Goal: Task Accomplishment & Management: Manage account settings

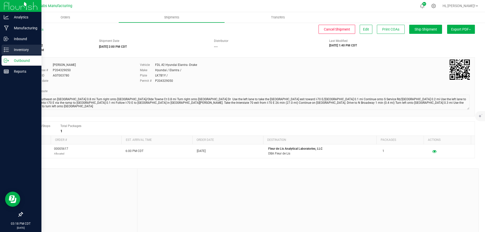
click at [9, 50] on p "Inventory" at bounding box center [24, 50] width 30 height 6
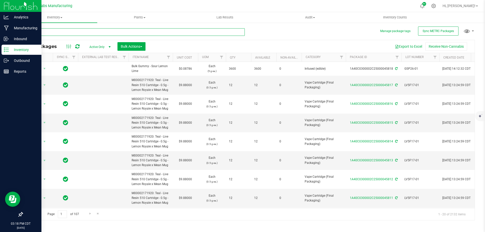
click at [82, 32] on input "text" at bounding box center [133, 32] width 223 height 8
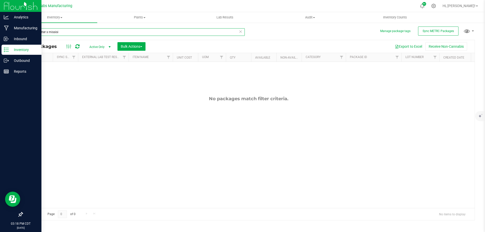
click at [73, 28] on input "apple fritter x missisi" at bounding box center [133, 32] width 223 height 8
type input "[US_STATE] nights x apple"
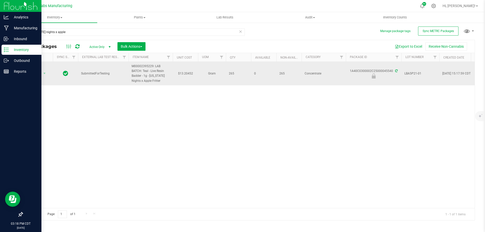
click at [395, 71] on icon at bounding box center [396, 70] width 3 height 3
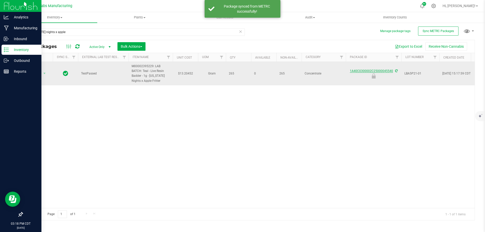
click at [356, 74] on div at bounding box center [373, 76] width 57 height 5
click at [357, 72] on link "1A40C0300002C25000045540" at bounding box center [371, 71] width 43 height 4
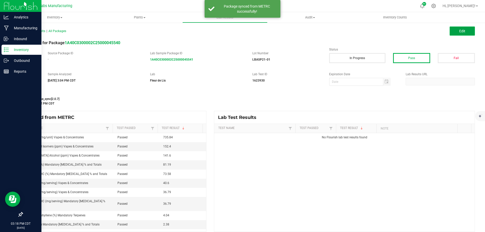
click at [467, 29] on button "Edit" at bounding box center [462, 31] width 25 height 9
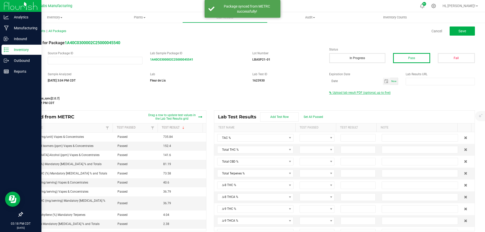
click at [358, 93] on span "Upload lab result PDF (optional, up to five)" at bounding box center [362, 93] width 58 height 4
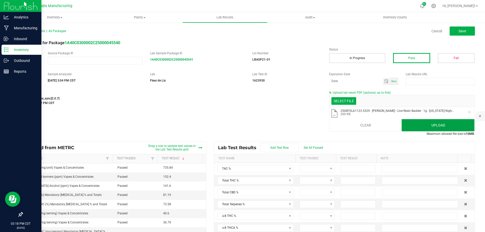
click at [418, 125] on button "Upload" at bounding box center [438, 125] width 73 height 12
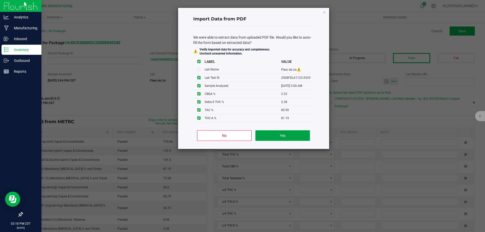
click at [281, 136] on button "Yes" at bounding box center [282, 135] width 54 height 11
type input "85.9000"
type input "73.5800"
type input "2.3800"
type input "81.1900"
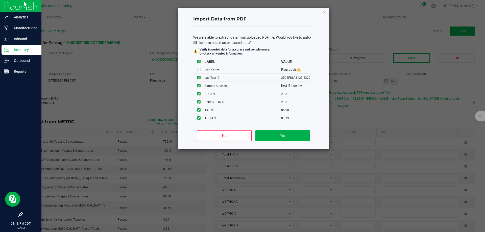
type input "2.3300"
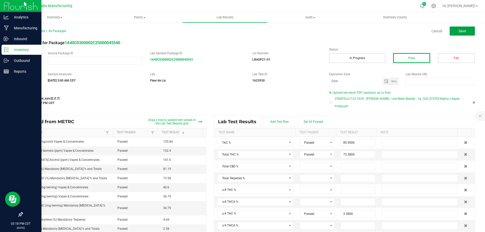
click at [464, 29] on button "Save" at bounding box center [462, 31] width 25 height 9
type input "2.3800"
type input "81.1900"
type input "2.3300"
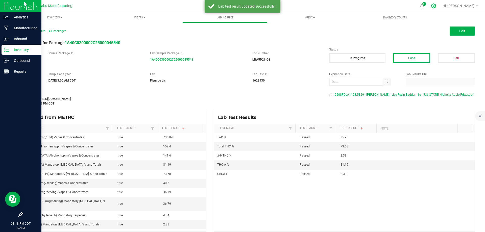
click at [436, 6] on icon at bounding box center [433, 6] width 5 height 5
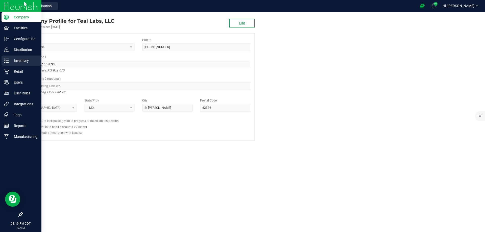
click at [4, 64] on div "Inventory" at bounding box center [22, 61] width 40 height 10
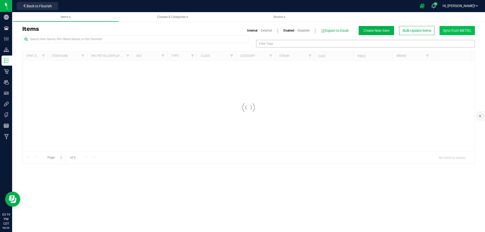
click at [456, 25] on div "Items Internal External Enabled Disabled Export to Excel Create New Item Bulk U…" at bounding box center [248, 92] width 453 height 144
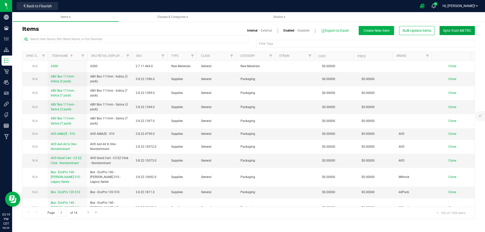
click at [461, 30] on span "Sync from METRC" at bounding box center [457, 31] width 28 height 4
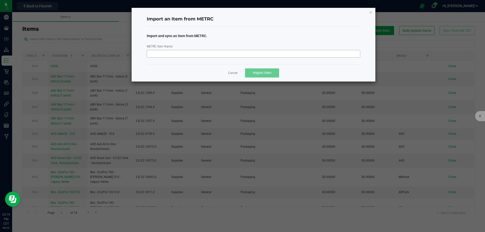
drag, startPoint x: 223, startPoint y: 45, endPoint x: 216, endPoint y: 51, distance: 9.1
click at [222, 46] on div "METRC Item Name" at bounding box center [253, 51] width 221 height 14
drag, startPoint x: 215, startPoint y: 52, endPoint x: 213, endPoint y: 54, distance: 2.9
click at [215, 53] on input "METRC Item Name" at bounding box center [254, 54] width 214 height 8
paste input "M00002368548: Teal - Live Resin Badder - 1g - [US_STATE] Nights x Apple Fritter"
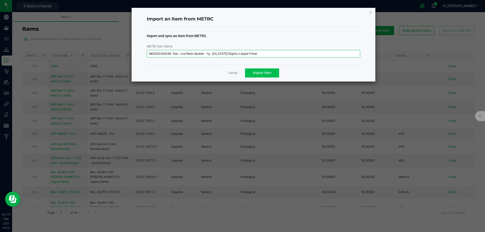
type input "M00002368548: Teal - Live Resin Badder - 1g - [US_STATE] Nights x Apple Fritter"
drag, startPoint x: 258, startPoint y: 70, endPoint x: 264, endPoint y: 72, distance: 6.1
click at [259, 72] on button "Import Item" at bounding box center [262, 72] width 34 height 9
click at [371, 12] on icon "button" at bounding box center [371, 12] width 4 height 6
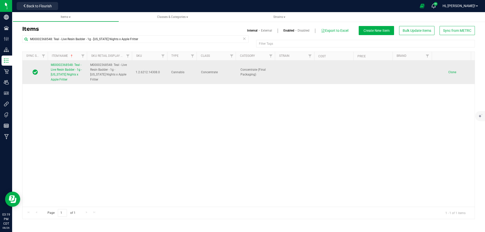
click at [65, 79] on span "M00002368548: Teal - Live Resin Badder - 1g - [US_STATE] Nights x Apple Fritter" at bounding box center [66, 72] width 31 height 18
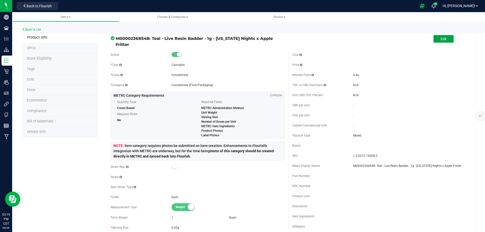
click at [445, 35] on button "Edit" at bounding box center [444, 39] width 20 height 8
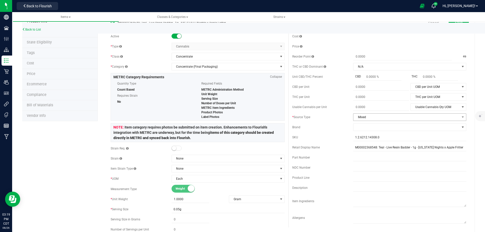
scroll to position [25, 0]
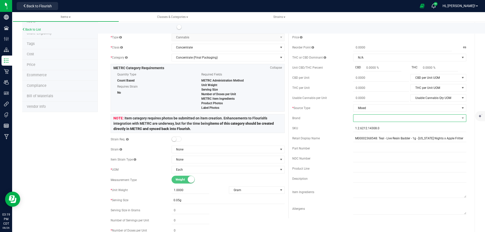
click at [366, 119] on span at bounding box center [406, 118] width 106 height 7
type input "tea"
click at [361, 147] on li "Teal" at bounding box center [407, 148] width 112 height 9
click at [316, 110] on div "* Source Type" at bounding box center [322, 108] width 61 height 5
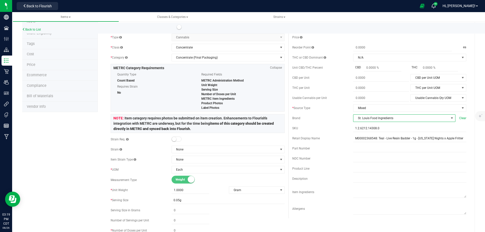
click at [376, 116] on span "St. Louis Food Ingredients" at bounding box center [400, 118] width 95 height 7
type input "tea"
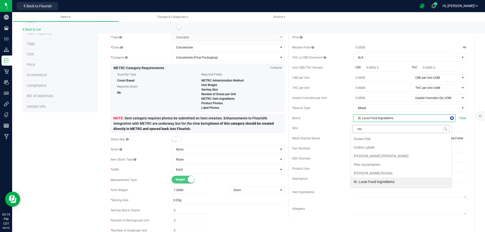
scroll to position [0, 0]
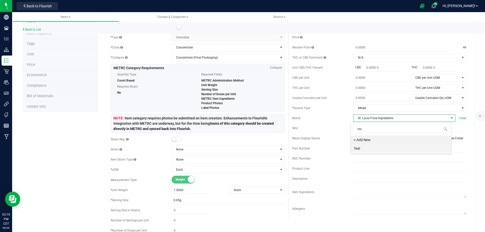
click at [362, 146] on li "Teal" at bounding box center [401, 148] width 101 height 9
click at [310, 133] on div "Cost Price Reorder Point ea THC or CBD Dominant" at bounding box center [380, 120] width 182 height 195
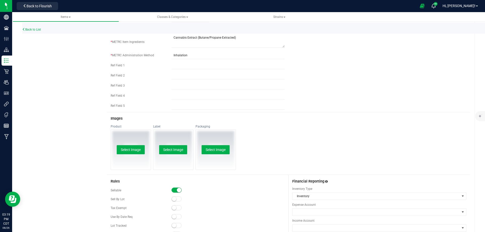
scroll to position [177, 0]
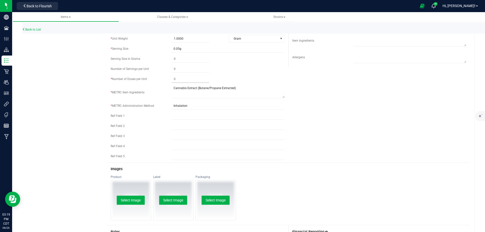
click at [185, 79] on span at bounding box center [191, 79] width 38 height 7
type input "20"
click at [355, 97] on div "Active * Type Cannabis Select type Cannabis Non-Inventory Raw Materials Supplie…" at bounding box center [288, 17] width 363 height 291
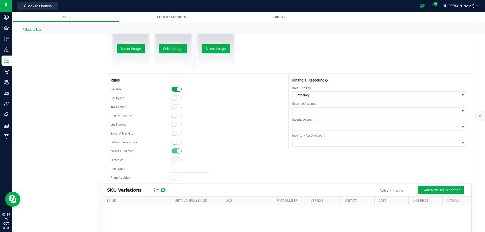
scroll to position [354, 0]
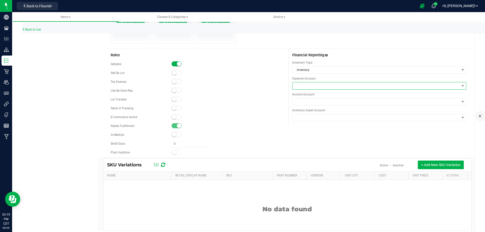
click at [311, 86] on span at bounding box center [376, 85] width 167 height 7
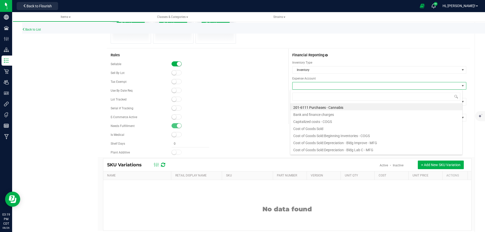
scroll to position [8, 173]
type input "purchas"
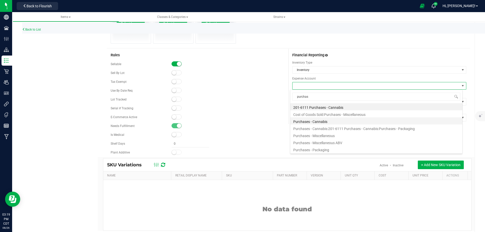
click at [317, 121] on li "Purchases - Cannabis" at bounding box center [376, 120] width 172 height 7
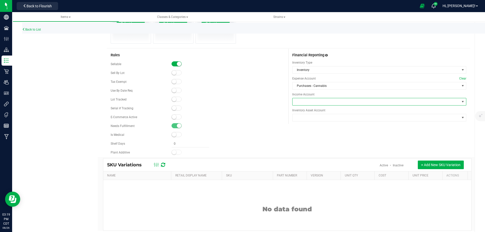
click at [301, 100] on span at bounding box center [376, 101] width 167 height 7
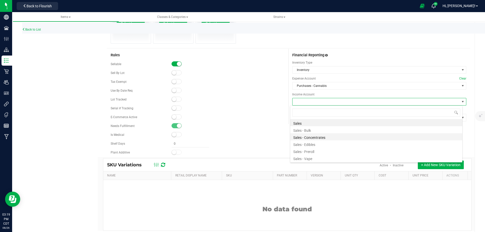
click at [320, 138] on li "Sales - Concentrates" at bounding box center [376, 136] width 172 height 7
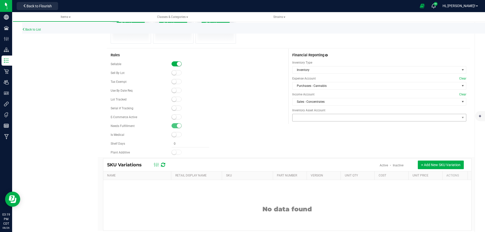
drag, startPoint x: 308, startPoint y: 122, endPoint x: 303, endPoint y: 117, distance: 6.4
click at [307, 122] on div "Financial Reporting Inventory Type Inventory Expense Account Clear Purchases - …" at bounding box center [380, 86] width 182 height 75
click at [303, 117] on span at bounding box center [376, 117] width 167 height 7
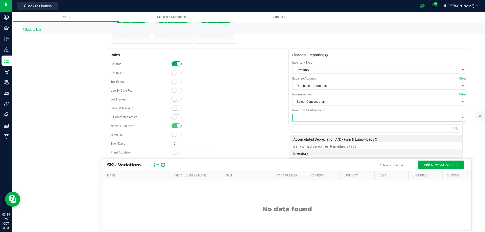
click at [306, 152] on li "Inventory" at bounding box center [376, 152] width 172 height 7
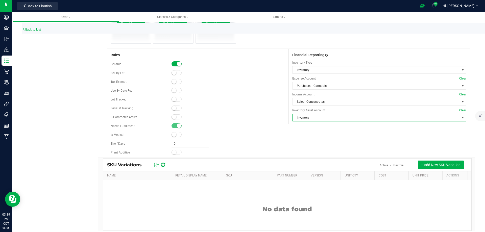
click at [262, 134] on div at bounding box center [228, 134] width 113 height 5
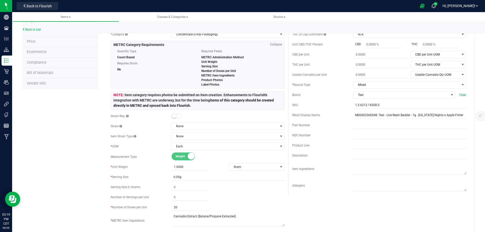
scroll to position [0, 0]
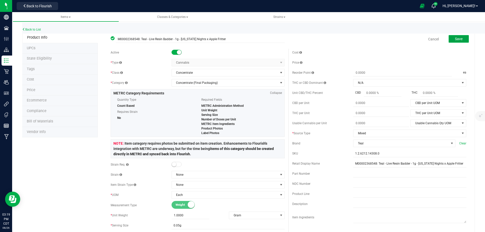
click at [460, 36] on button "Save" at bounding box center [459, 39] width 20 height 8
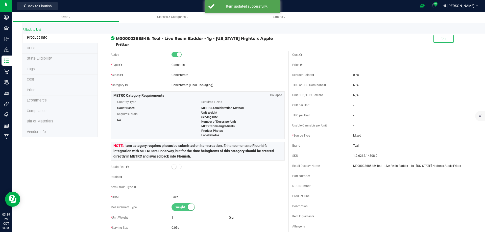
click at [76, 91] on li "Price" at bounding box center [60, 90] width 76 height 11
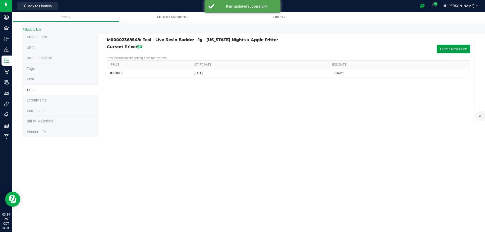
drag, startPoint x: 458, startPoint y: 46, endPoint x: 373, endPoint y: 56, distance: 85.1
click at [457, 46] on button "Create New Price" at bounding box center [453, 49] width 33 height 9
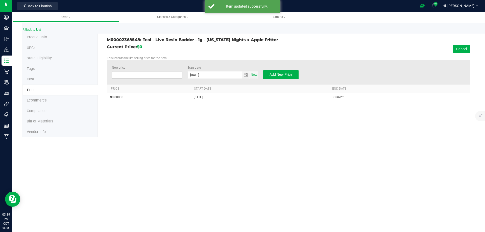
click at [146, 76] on span at bounding box center [147, 75] width 71 height 8
type input "22.50"
drag, startPoint x: 226, startPoint y: 49, endPoint x: 235, endPoint y: 44, distance: 10.2
click at [227, 49] on div "Current Price: $0 Cancel" at bounding box center [288, 49] width 363 height 9
click at [278, 80] on div "New price $22.50000 22.5 Start date [DATE] Now Add New Price" at bounding box center [288, 72] width 363 height 24
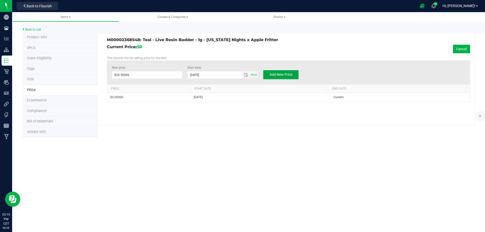
click at [278, 77] on span "Add New Price" at bounding box center [281, 75] width 23 height 4
type input "$0.00000"
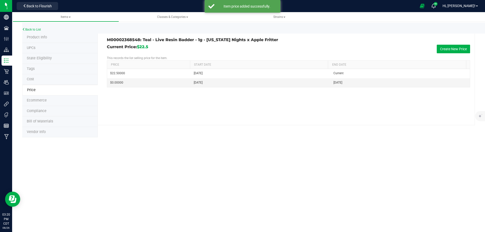
click at [177, 51] on div "Current Price: $22.5 Create New Price" at bounding box center [288, 49] width 363 height 9
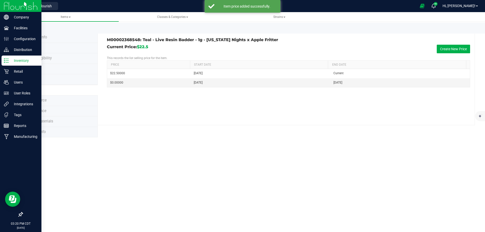
click at [12, 8] on img at bounding box center [21, 6] width 34 height 12
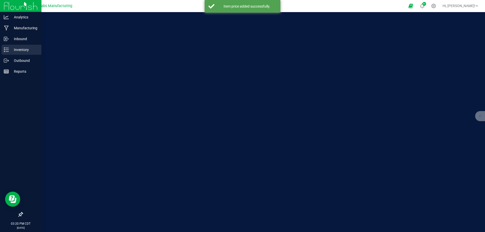
click at [15, 51] on p "Inventory" at bounding box center [24, 50] width 30 height 6
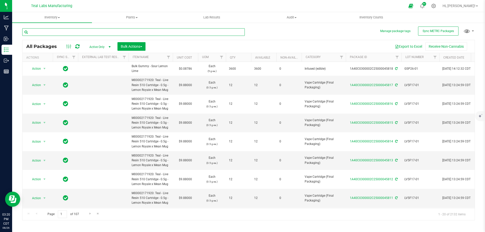
click at [131, 31] on input "text" at bounding box center [133, 32] width 223 height 8
type input "a"
type input "[US_STATE] nights x apple fritter"
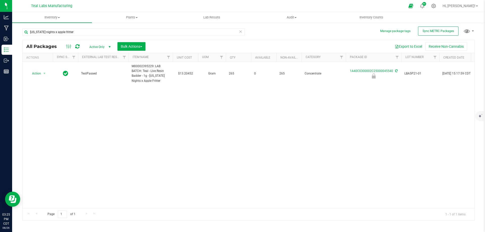
click at [217, 114] on div "Action Action Edit attributes Global inventory Locate package Print package lab…" at bounding box center [248, 135] width 452 height 146
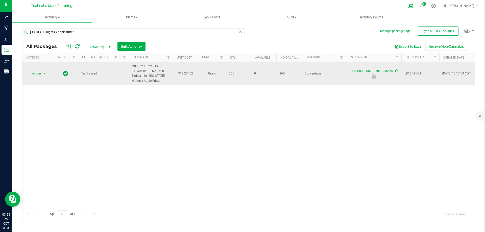
click at [38, 75] on span "Action" at bounding box center [35, 73] width 14 height 7
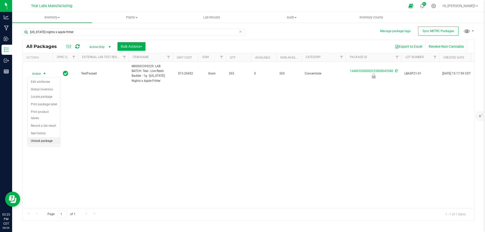
click at [39, 137] on li "Unlock package" at bounding box center [44, 141] width 32 height 8
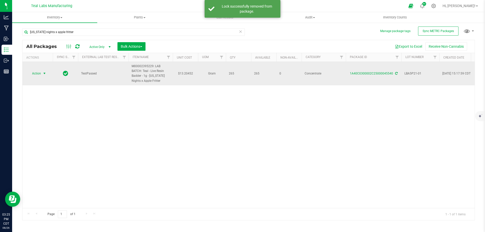
click at [32, 73] on span "Action" at bounding box center [35, 73] width 14 height 7
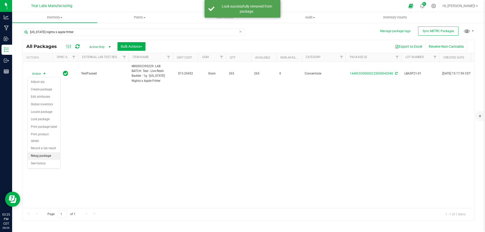
click at [35, 152] on li "Retag package" at bounding box center [44, 156] width 32 height 8
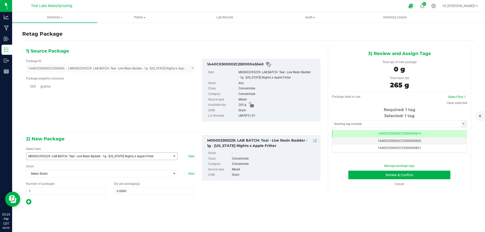
click at [136, 157] on span "M00002395229: LAB BATCH: Teal - Live Resin Badder - 1g - [US_STATE] Nights x Ap…" at bounding box center [95, 157] width 135 height 4
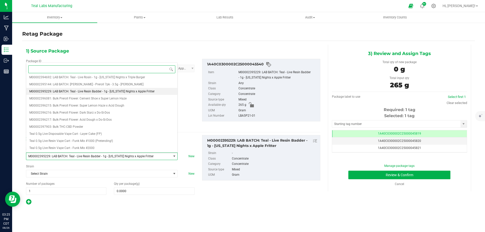
paste input "M00002368548: Teal - Live Resin Badder - 1g - [US_STATE] Nights x Apple Fritter"
type input "M00002368548: Teal - Live Resin Badder - 1g - [US_STATE] Nights x Apple Fritter"
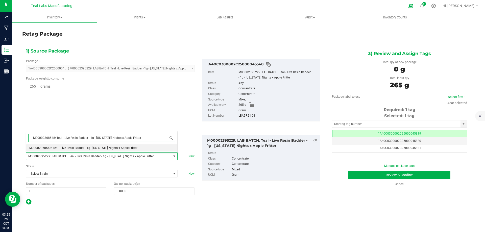
scroll to position [0, 0]
click at [93, 147] on span "M00002368548: Teal - Live Resin Badder - 1g - [US_STATE] Nights x Apple Fritter" at bounding box center [83, 148] width 108 height 4
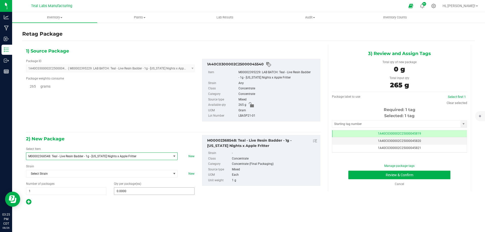
type input "0"
click at [132, 190] on span at bounding box center [154, 191] width 80 height 8
type input "265"
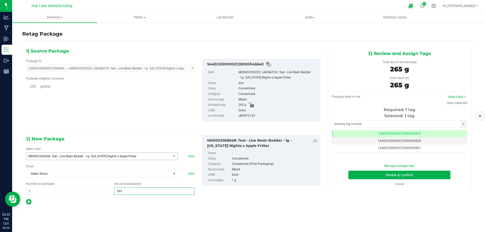
click at [231, 209] on div "1) Source Package Package ID 1A40C0300002C25000045540 ( M00002395229: LAB BATCH…" at bounding box center [248, 126] width 453 height 171
click at [368, 176] on button "Review & Confirm" at bounding box center [399, 175] width 102 height 9
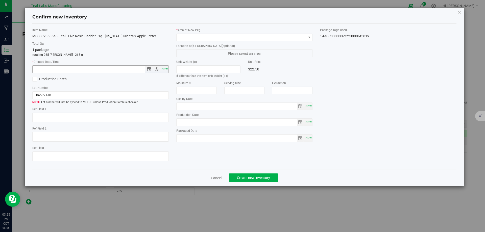
click at [168, 71] on span "Now" at bounding box center [164, 68] width 9 height 7
type input "[DATE] 3:25 PM"
drag, startPoint x: 188, startPoint y: 41, endPoint x: 192, endPoint y: 41, distance: 3.8
click at [189, 41] on span at bounding box center [242, 37] width 130 height 7
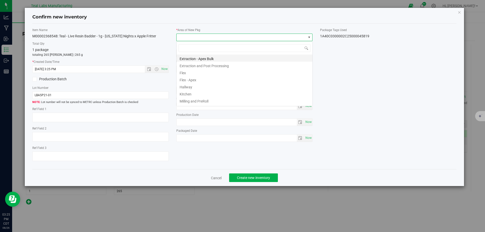
scroll to position [25256, 25127]
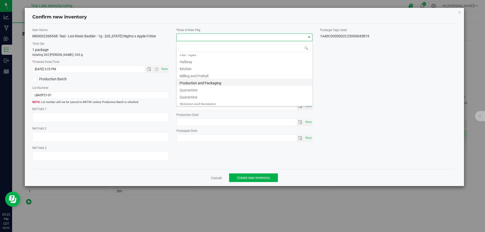
click at [217, 83] on li "Production and Packaging" at bounding box center [245, 82] width 136 height 7
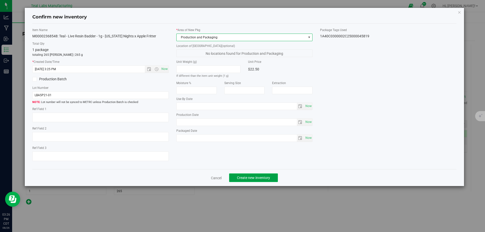
click at [250, 178] on span "Create new inventory" at bounding box center [253, 178] width 33 height 4
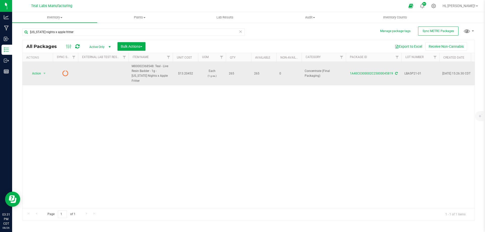
click at [187, 74] on td "$13.20452" at bounding box center [185, 73] width 25 height 23
click at [187, 74] on input "13.20452" at bounding box center [184, 73] width 23 height 7
type input "24.29"
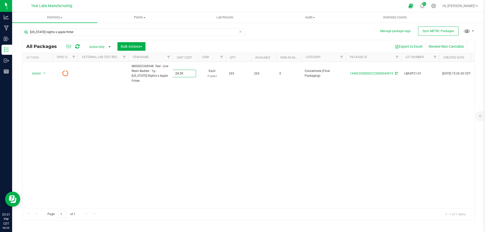
click at [172, 108] on div "All Packages Active Only Active Only Lab Samples Locked All External Internal B…" at bounding box center [248, 130] width 453 height 181
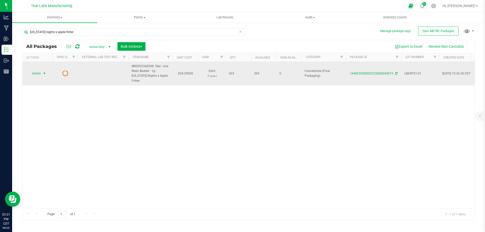
click at [41, 74] on span "select" at bounding box center [44, 73] width 6 height 7
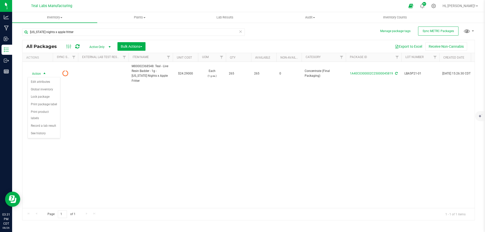
click at [98, 110] on div "Action Action Edit attributes Global inventory Lock package Print package label…" at bounding box center [248, 135] width 452 height 146
click at [76, 46] on icon at bounding box center [77, 46] width 4 height 5
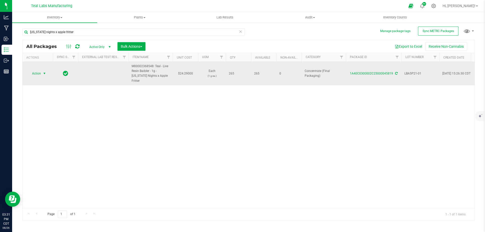
click at [45, 76] on span "select" at bounding box center [44, 73] width 6 height 7
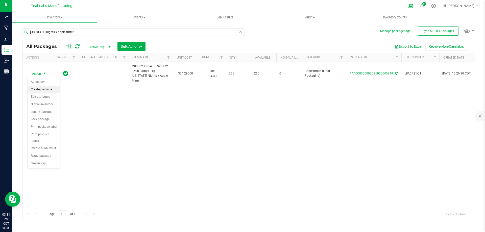
click at [47, 89] on li "Create package" at bounding box center [44, 90] width 32 height 8
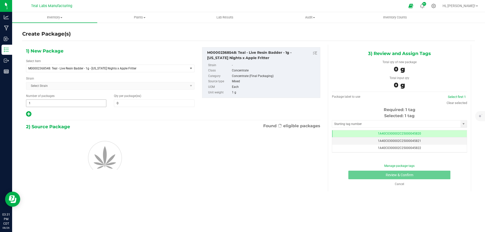
scroll to position [0, 0]
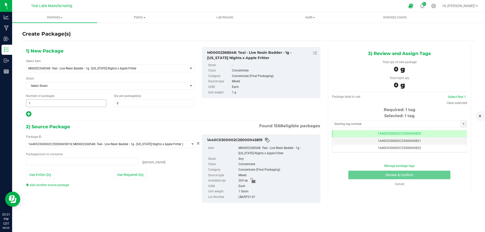
type input "0 ea"
click at [87, 106] on span "1 1" at bounding box center [66, 104] width 80 height 8
click at [87, 106] on input "1" at bounding box center [66, 103] width 80 height 7
type input "22"
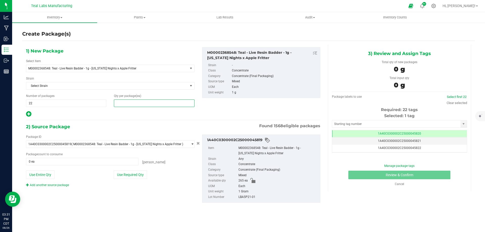
click at [131, 102] on span at bounding box center [154, 104] width 80 height 8
type input "12"
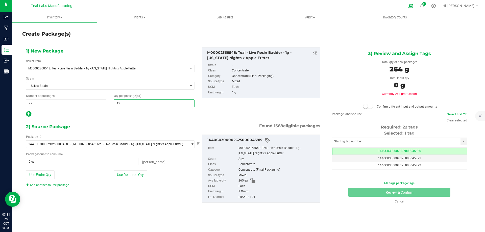
type input "12"
click at [109, 114] on div at bounding box center [110, 114] width 169 height 7
click at [137, 178] on button "Use Required Qty" at bounding box center [130, 175] width 33 height 9
type input "264 ea"
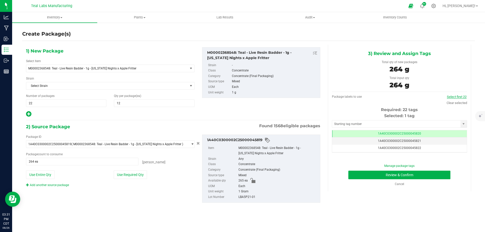
click at [453, 98] on link "Select first 22" at bounding box center [457, 97] width 20 height 4
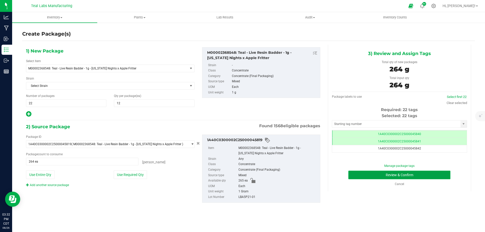
click at [429, 173] on button "Review & Confirm" at bounding box center [399, 175] width 102 height 9
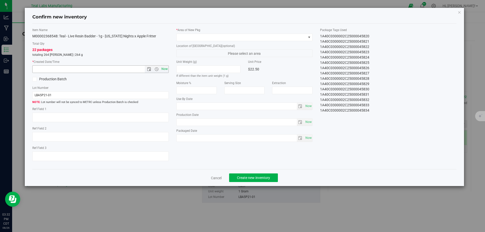
click at [165, 69] on span "Now" at bounding box center [164, 68] width 9 height 7
type input "[DATE] 3:32 PM"
drag, startPoint x: 197, startPoint y: 40, endPoint x: 201, endPoint y: 37, distance: 5.1
click at [197, 40] on span at bounding box center [242, 37] width 130 height 7
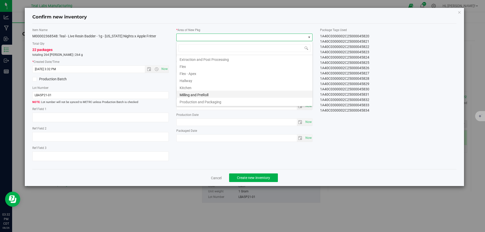
scroll to position [25, 0]
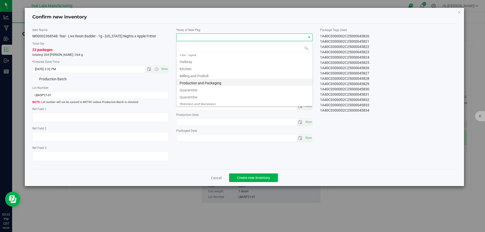
click at [215, 82] on li "Production and Packaging" at bounding box center [245, 82] width 136 height 7
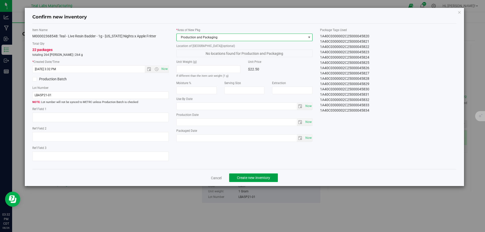
click at [255, 179] on span "Create new inventory" at bounding box center [253, 178] width 33 height 4
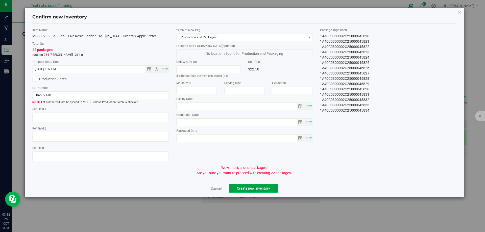
click at [256, 186] on span "Create new inventory" at bounding box center [253, 188] width 33 height 4
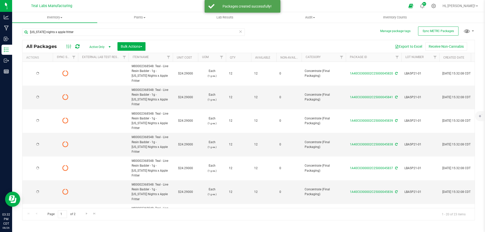
click at [410, 98] on span "LBA5P21-01" at bounding box center [420, 97] width 32 height 5
click at [410, 98] on input "LBA5P21-01" at bounding box center [419, 97] width 36 height 8
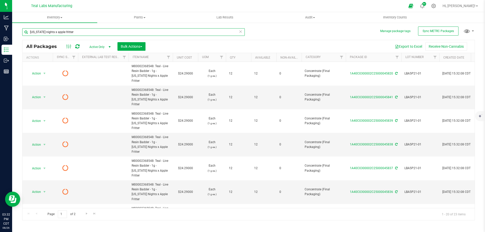
click at [171, 29] on input "[US_STATE] nights x apple fritter" at bounding box center [133, 32] width 223 height 8
paste input "LBA5P21-01"
type input "LBA5P21-01"
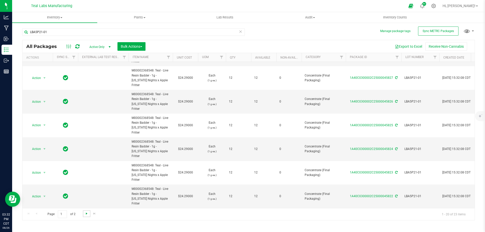
click at [87, 213] on span "Go to the next page" at bounding box center [87, 214] width 4 height 4
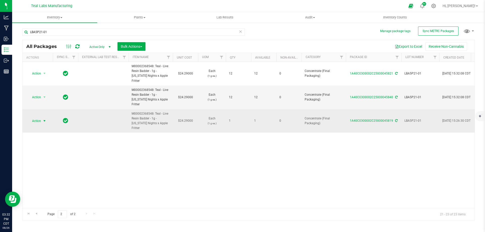
click at [39, 120] on span "Action" at bounding box center [35, 120] width 14 height 7
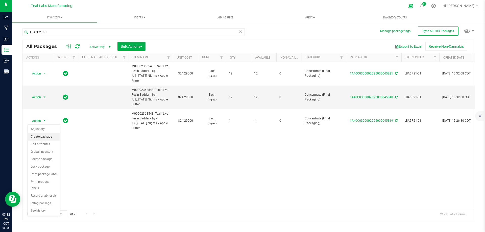
click at [41, 137] on li "Create package" at bounding box center [44, 137] width 32 height 8
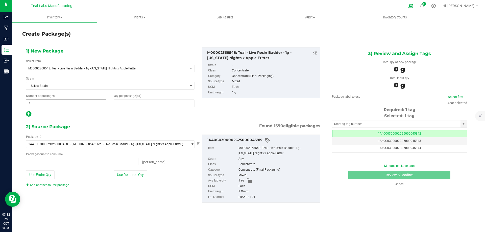
type input "0 ea"
click at [122, 103] on span at bounding box center [154, 104] width 80 height 8
click at [122, 103] on input "text" at bounding box center [154, 103] width 80 height 7
type input "1"
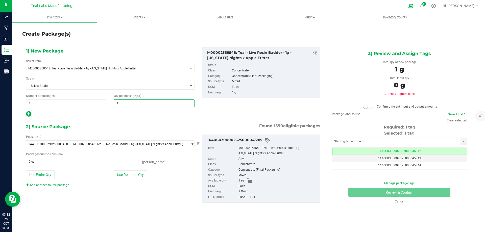
type input "1"
click at [118, 115] on div at bounding box center [110, 114] width 169 height 7
click at [127, 176] on button "Use Required Qty" at bounding box center [130, 175] width 33 height 9
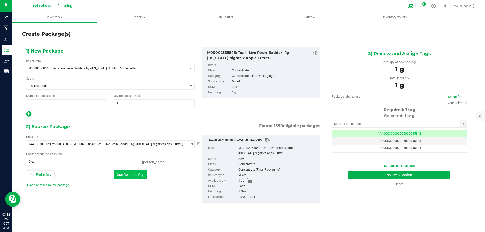
type input "1 ea"
click at [361, 176] on button "Review & Confirm" at bounding box center [399, 175] width 102 height 9
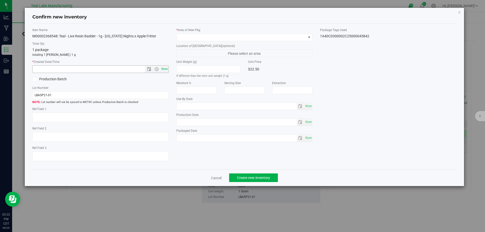
click at [164, 71] on span "Now" at bounding box center [164, 68] width 9 height 7
type input "[DATE] 3:32 PM"
click at [211, 34] on span at bounding box center [244, 38] width 136 height 8
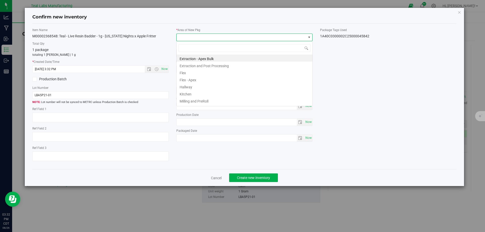
click at [211, 36] on span at bounding box center [242, 37] width 130 height 7
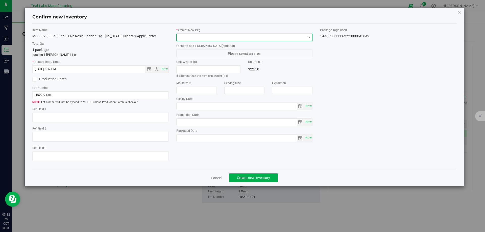
click at [211, 38] on span at bounding box center [242, 37] width 130 height 7
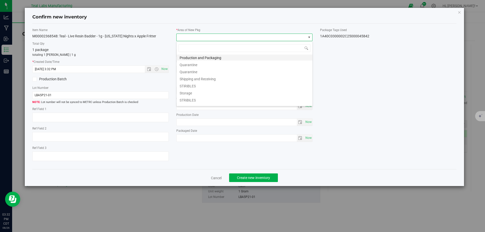
click at [214, 59] on li "Production and Packaging" at bounding box center [245, 57] width 136 height 7
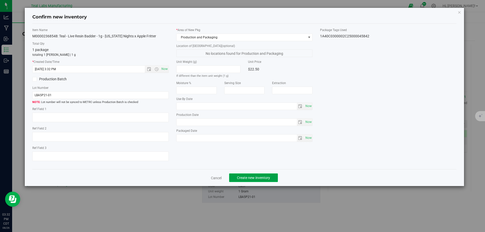
click at [249, 177] on span "Create new inventory" at bounding box center [253, 178] width 33 height 4
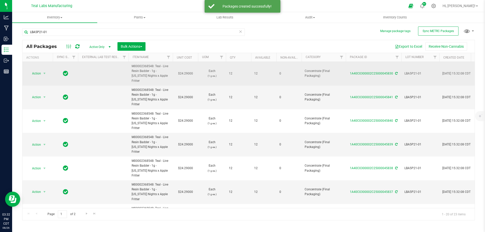
click at [411, 71] on span "LBA5P21-01" at bounding box center [420, 73] width 32 height 5
click at [411, 71] on input "LBA5P21-01" at bounding box center [419, 74] width 36 height 8
click at [324, 50] on div "Export to Excel Receive Non-Cannabis" at bounding box center [310, 46] width 322 height 9
drag, startPoint x: 145, startPoint y: 81, endPoint x: 155, endPoint y: 65, distance: 18.4
click at [155, 65] on span "M00002368548: Teal - Live Resin Badder - 1g - [US_STATE] Nights x Apple Fritter" at bounding box center [151, 73] width 38 height 19
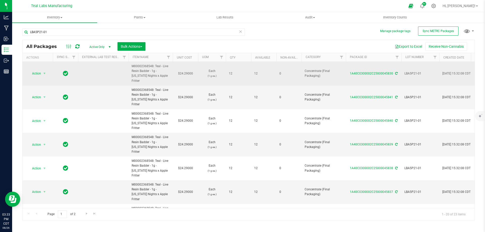
click at [155, 65] on span "M00002368548: Teal - Live Resin Badder - 1g - [US_STATE] Nights x Apple Fritter" at bounding box center [151, 73] width 38 height 19
drag, startPoint x: 146, startPoint y: 75, endPoint x: 154, endPoint y: 65, distance: 12.9
click at [154, 65] on span "M00002368548: Teal - Live Resin Badder - 1g - [US_STATE] Nights x Apple Fritter" at bounding box center [151, 73] width 38 height 19
copy span "Teal - Live Resin Badder - 1g - [US_STATE] Nights x Apple Fritter"
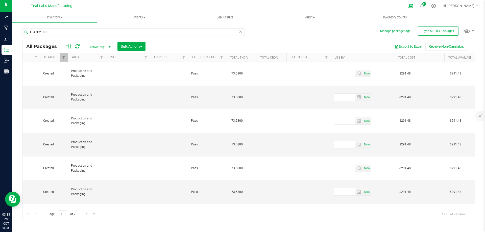
scroll to position [0, 685]
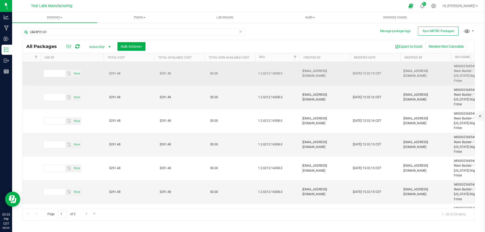
click at [268, 72] on span "1.2.6212.14308.0" at bounding box center [277, 73] width 38 height 5
copy tr "1.2.6212.14308.0"
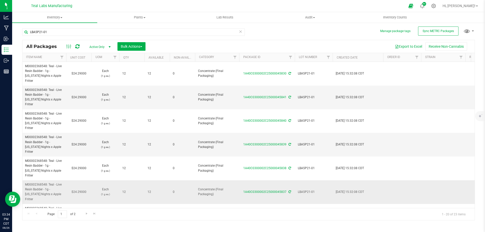
scroll to position [0, 100]
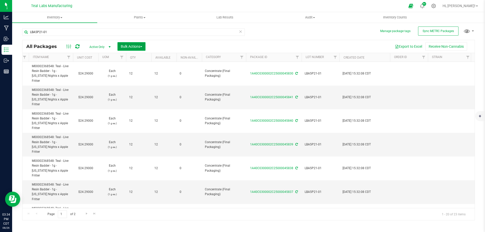
click at [128, 44] on button "Bulk Actions" at bounding box center [131, 46] width 28 height 9
click at [129, 85] on span "Locate packages" at bounding box center [134, 86] width 26 height 4
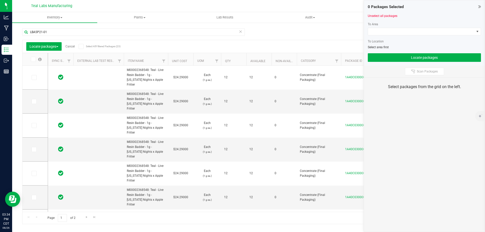
click at [237, 61] on th "Qty" at bounding box center [233, 59] width 25 height 13
click at [34, 59] on icon at bounding box center [32, 59] width 3 height 0
click at [0, 0] on input "checkbox" at bounding box center [0, 0] width 0 height 0
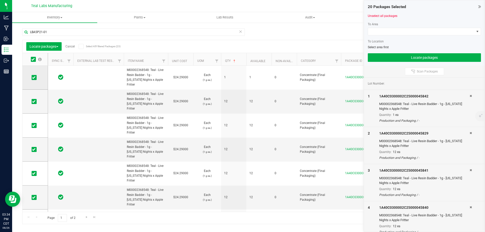
click at [34, 78] on icon at bounding box center [33, 78] width 3 height 0
click at [0, 0] on input "checkbox" at bounding box center [0, 0] width 0 height 0
click at [397, 29] on span at bounding box center [421, 31] width 106 height 7
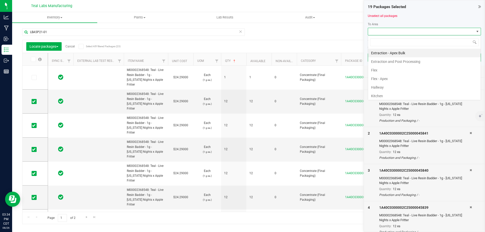
scroll to position [8, 113]
click at [388, 77] on li "Flex - Apex" at bounding box center [424, 79] width 113 height 9
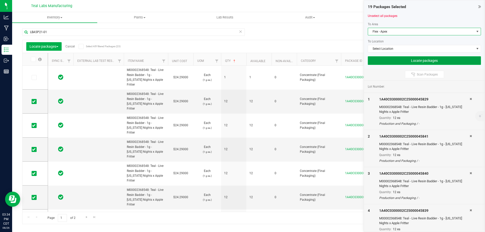
click at [426, 59] on button "Locate packages" at bounding box center [424, 60] width 113 height 9
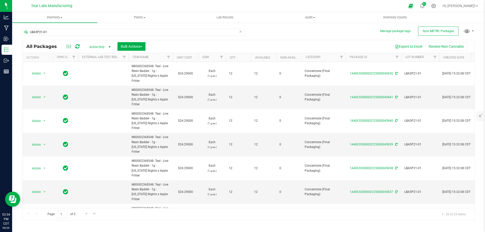
click at [220, 44] on div "Export to Excel Receive Non-Cannabis" at bounding box center [310, 46] width 322 height 9
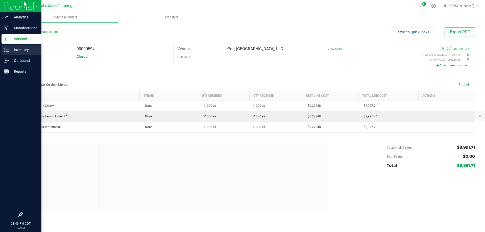
click at [4, 50] on div "Inventory" at bounding box center [22, 50] width 40 height 10
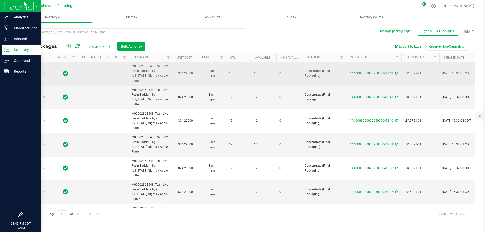
click at [140, 65] on span "M00002368548: Teal - Live Resin Badder - 1g - [US_STATE] Nights x Apple Fritter" at bounding box center [151, 73] width 38 height 19
copy span "M00002368548"
